Goal: Find specific page/section: Find specific page/section

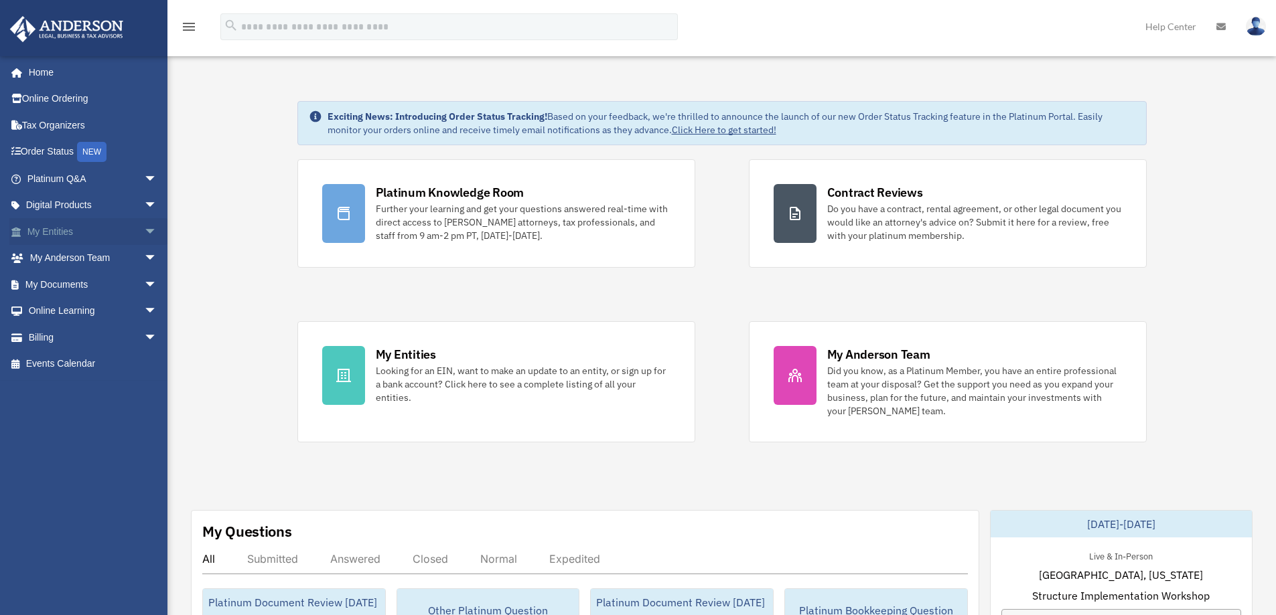
click at [55, 236] on link "My Entities arrow_drop_down" at bounding box center [93, 231] width 168 height 27
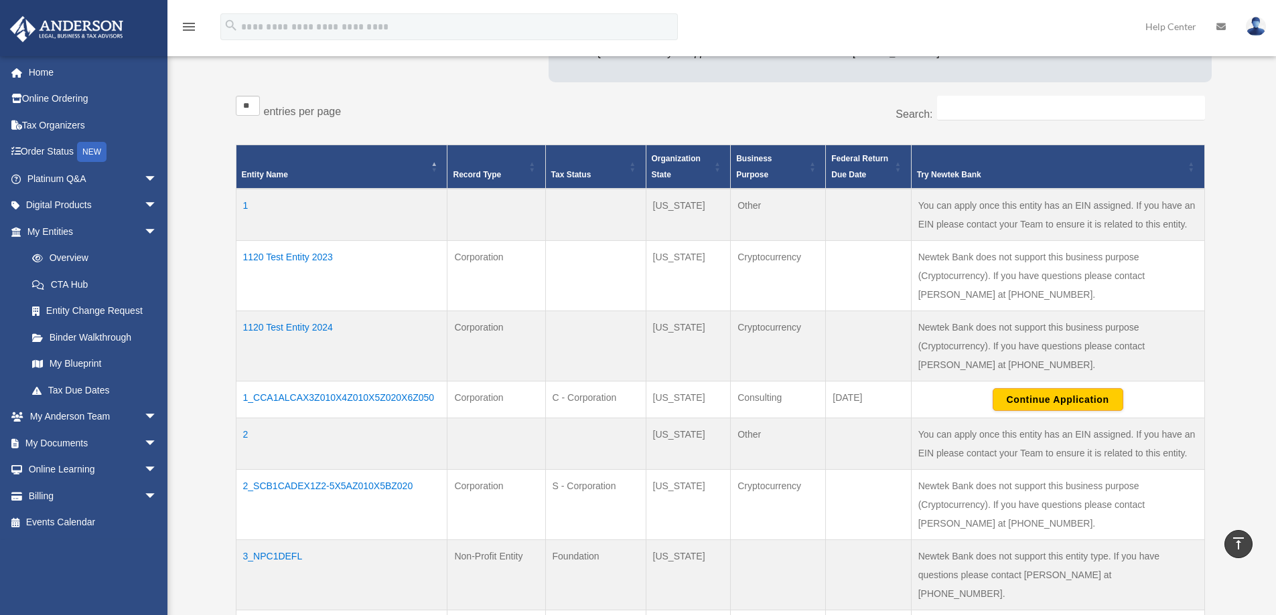
scroll to position [201, 0]
click at [67, 260] on link "Overview" at bounding box center [98, 258] width 159 height 27
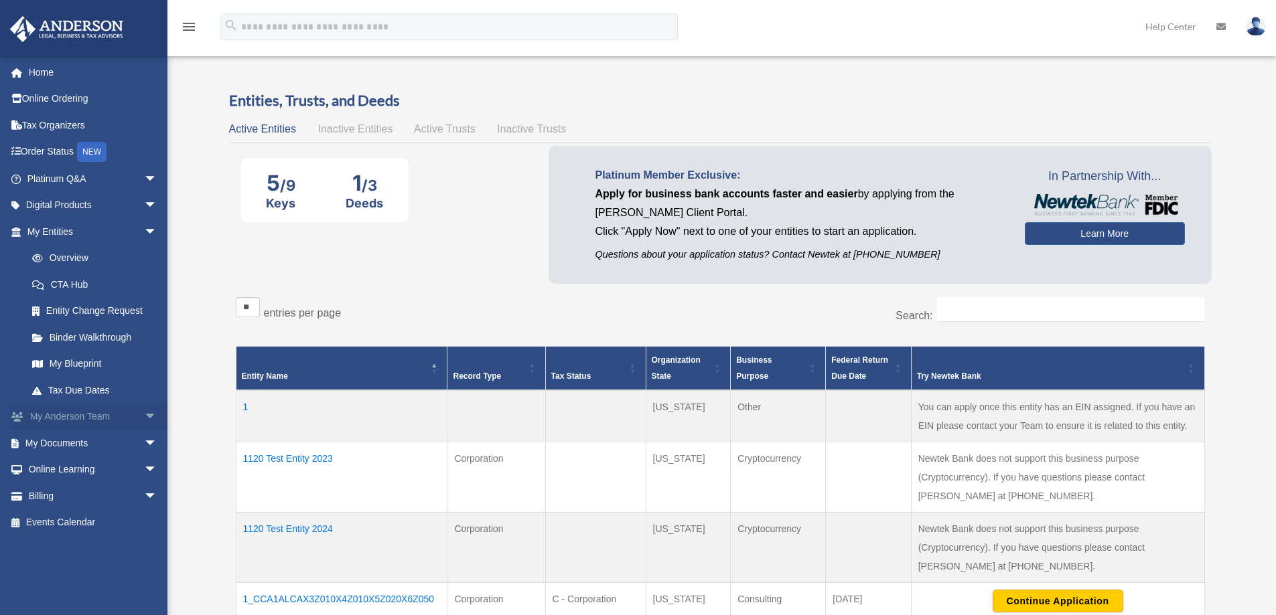
click at [100, 417] on link "My [PERSON_NAME] Team arrow_drop_down" at bounding box center [93, 417] width 168 height 27
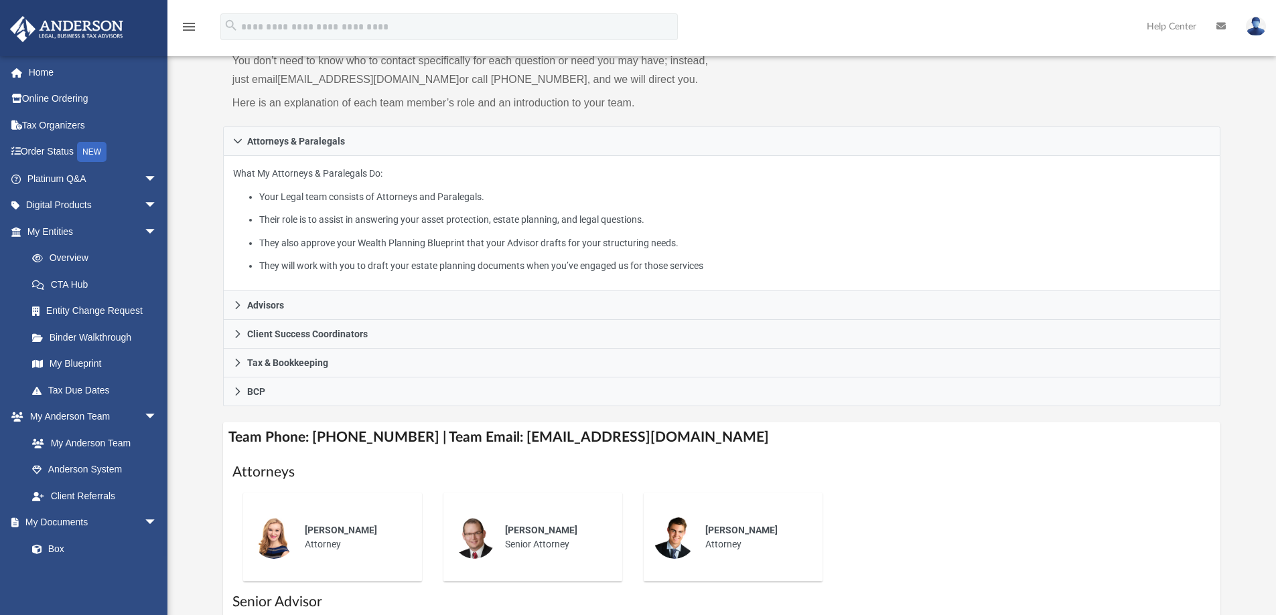
scroll to position [134, 0]
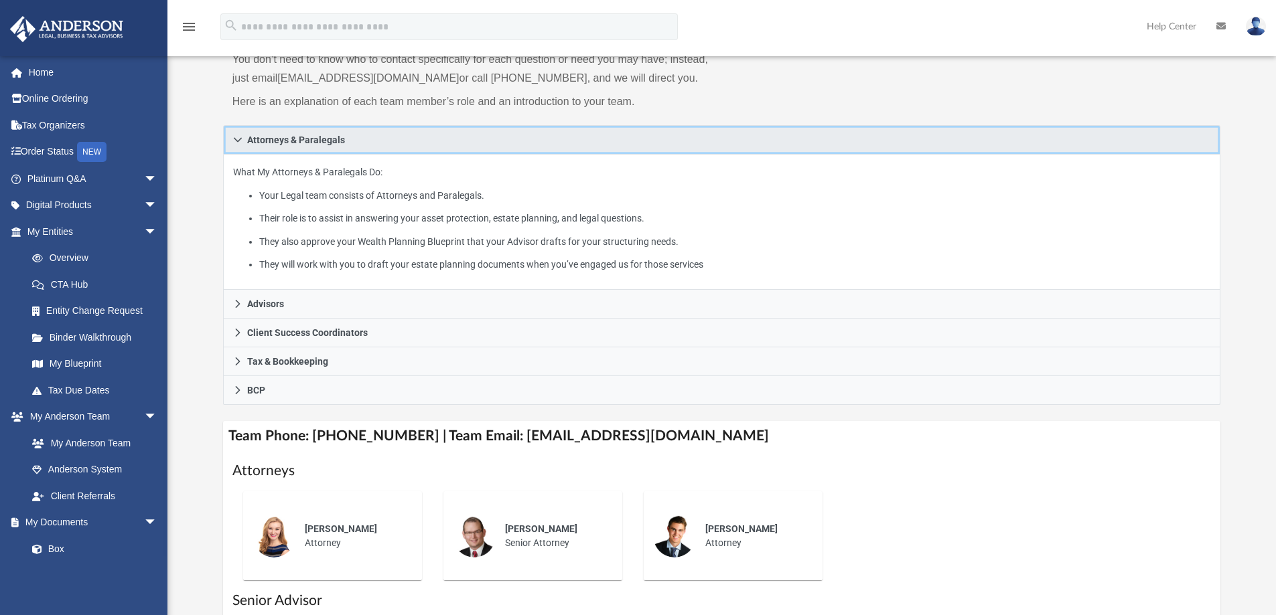
click at [238, 141] on icon at bounding box center [238, 140] width 8 height 5
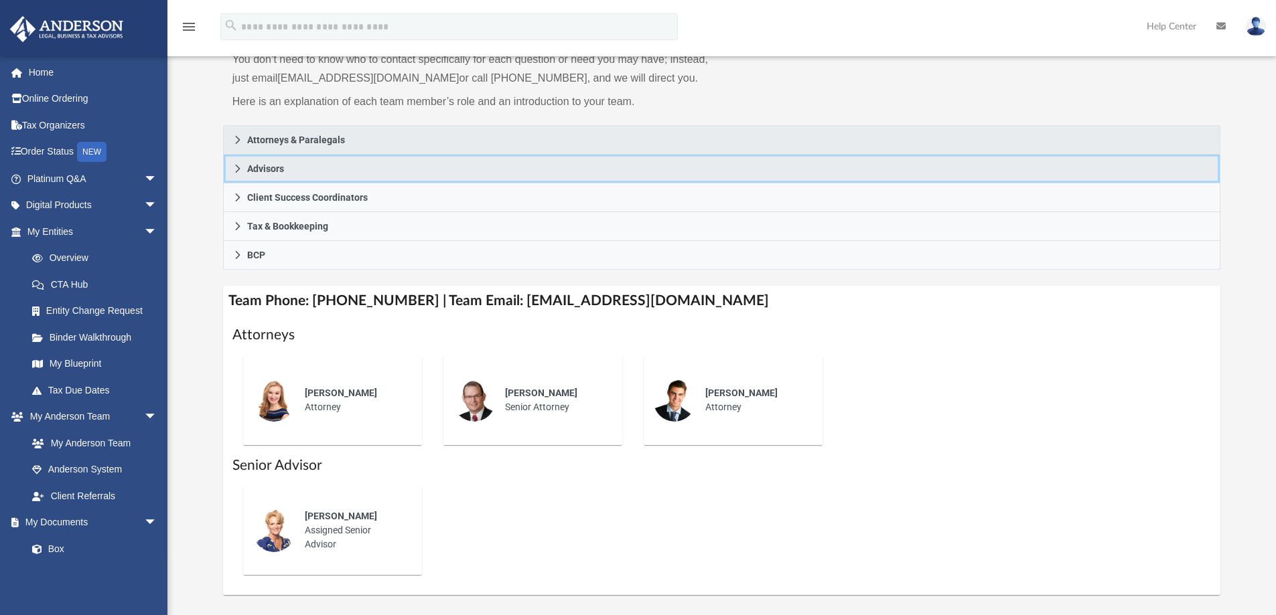
click at [237, 165] on icon at bounding box center [237, 168] width 9 height 9
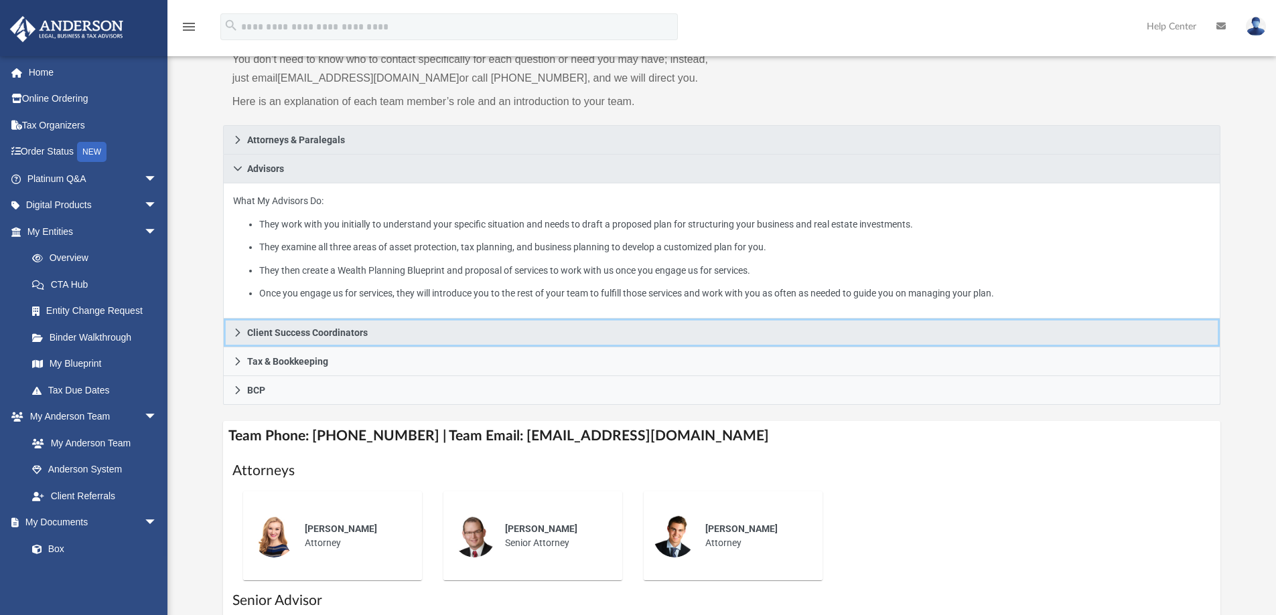
click at [238, 332] on icon at bounding box center [237, 333] width 5 height 8
